Goal: Task Accomplishment & Management: Use online tool/utility

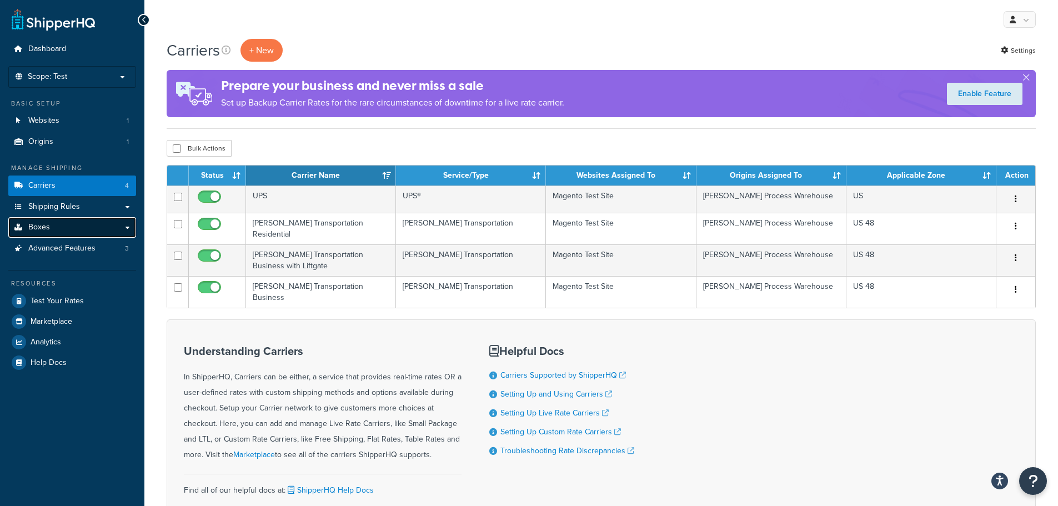
click at [78, 221] on link "Boxes" at bounding box center [72, 227] width 128 height 21
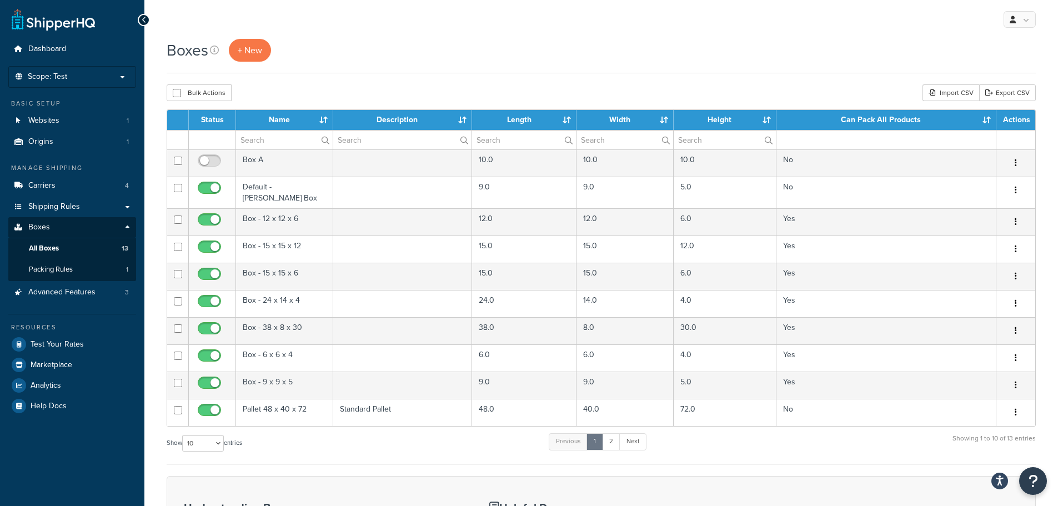
click at [885, 91] on div "Bulk Actions Duplicate Delete Import CSV Export CSV" at bounding box center [601, 92] width 869 height 17
click at [616, 439] on link "2" at bounding box center [611, 441] width 18 height 17
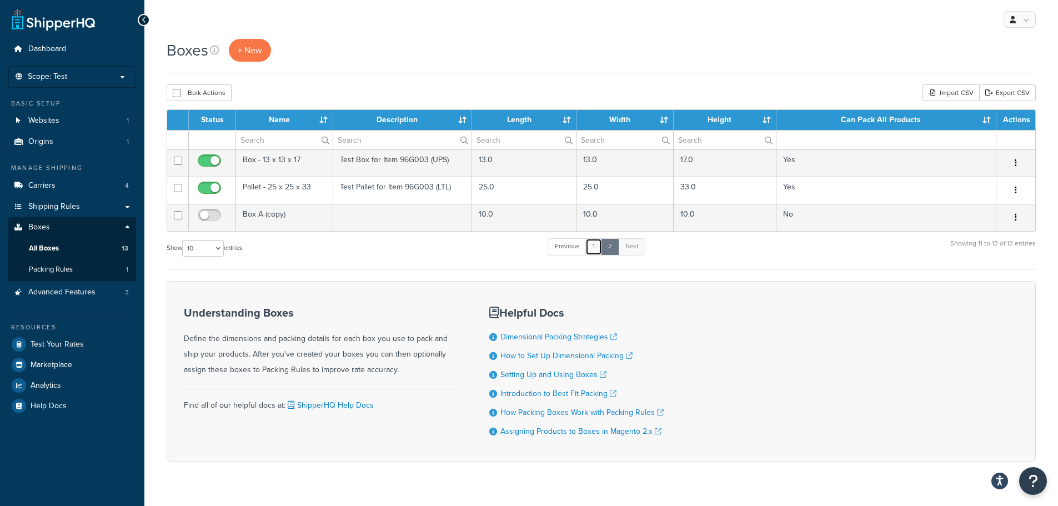
click at [599, 247] on link "1" at bounding box center [593, 246] width 17 height 17
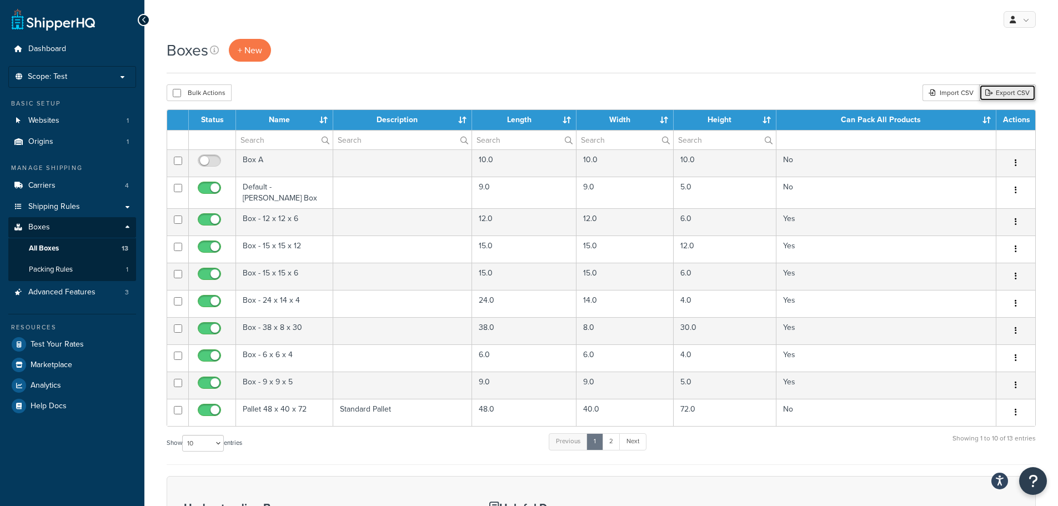
click at [1004, 92] on link "Export CSV" at bounding box center [1007, 92] width 57 height 17
click at [861, 92] on div "Bulk Actions Duplicate Delete Import CSV Export CSV" at bounding box center [601, 92] width 869 height 17
click at [952, 88] on div "Import CSV" at bounding box center [950, 92] width 57 height 17
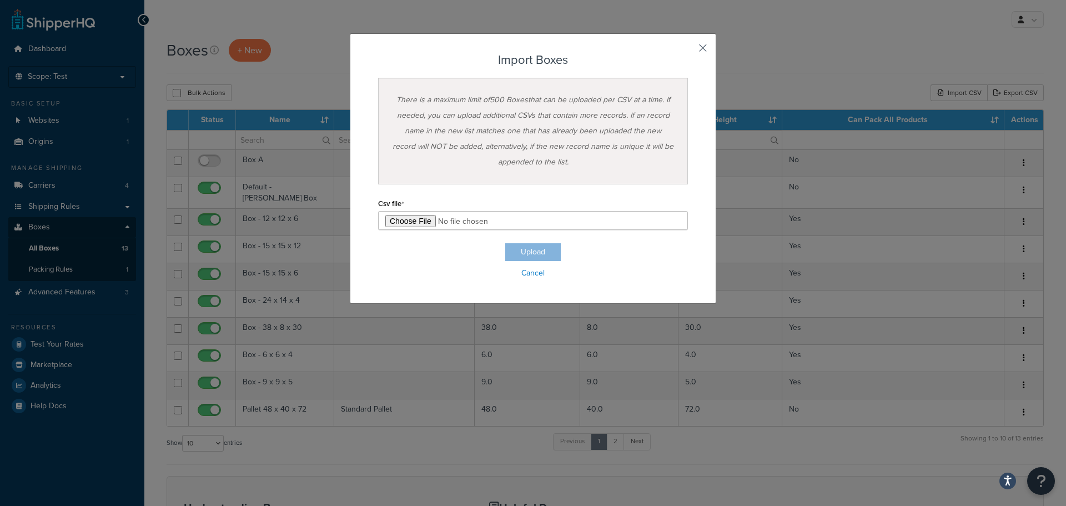
click at [688, 51] on button "button" at bounding box center [686, 52] width 3 height 3
